Goal: Task Accomplishment & Management: Manage account settings

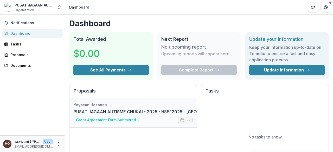
click at [92, 115] on link "PUSAT JAGAAN AUTISME CHUKAI - 2025 - HSEF2025 - MyHarapan" at bounding box center [152, 112] width 157 height 6
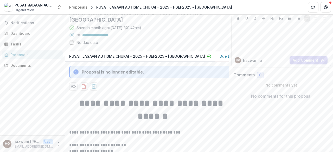
scroll to position [30, 0]
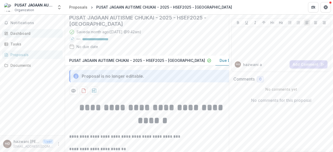
click at [32, 35] on div "Dashboard" at bounding box center [34, 33] width 48 height 5
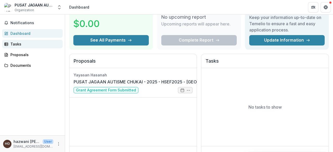
click at [19, 43] on div "Tasks" at bounding box center [34, 43] width 48 height 5
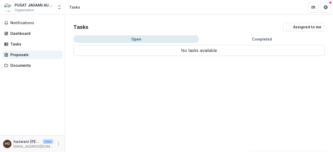
click at [21, 55] on div "Proposals" at bounding box center [34, 54] width 48 height 5
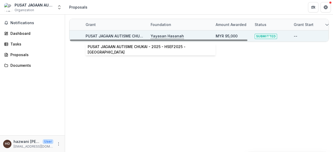
click at [114, 35] on link "PUSAT JAGAAN AUTISME CHUKAI - 2025 - HSEF2025 - MyHarapan" at bounding box center [154, 36] width 136 height 4
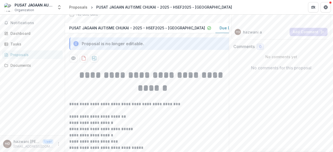
scroll to position [52, 0]
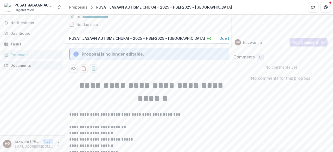
click at [29, 69] on link "Documents" at bounding box center [32, 65] width 61 height 9
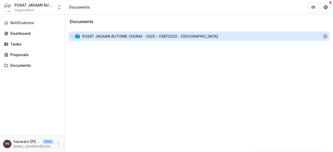
click at [174, 37] on div "PUSAT JAGAAN AUTISME CHUKAI - 2025 - HSEF2025 - MyHarapan" at bounding box center [150, 36] width 136 height 5
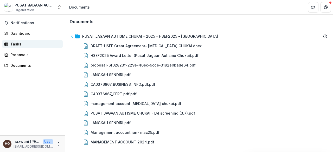
click at [34, 46] on div "Tasks" at bounding box center [34, 43] width 48 height 5
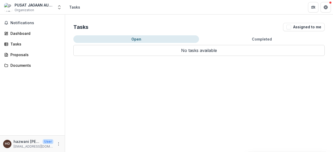
click at [256, 38] on button "Completed" at bounding box center [262, 39] width 126 height 8
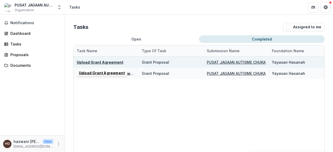
click at [110, 60] on div "Upload Grant Agreement" at bounding box center [100, 62] width 47 height 5
click at [109, 61] on u "Upload Grant Agreement" at bounding box center [100, 62] width 47 height 4
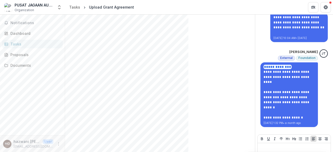
scroll to position [194, 0]
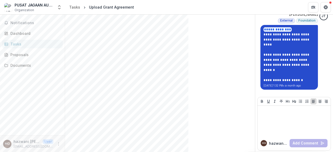
click at [278, 65] on link "**********" at bounding box center [287, 65] width 47 height 14
